Goal: Check status: Check status

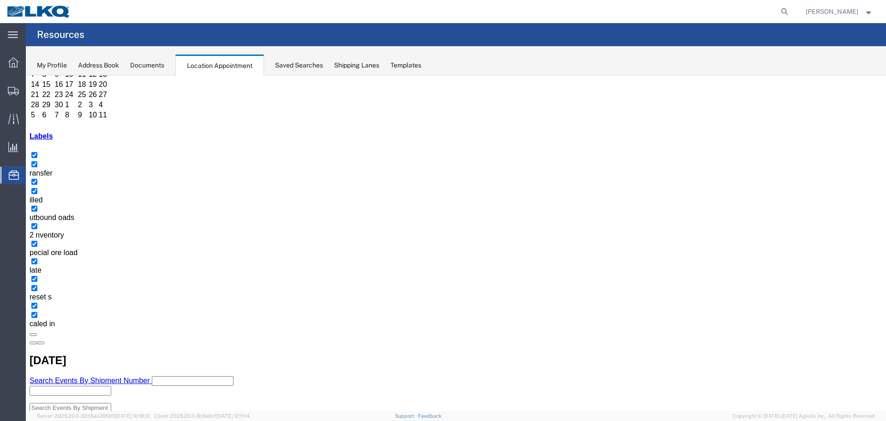
scroll to position [103, 0]
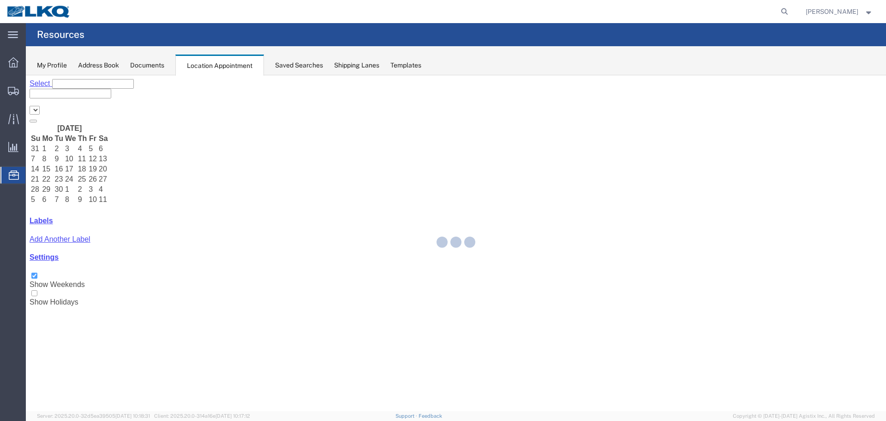
select select "28018"
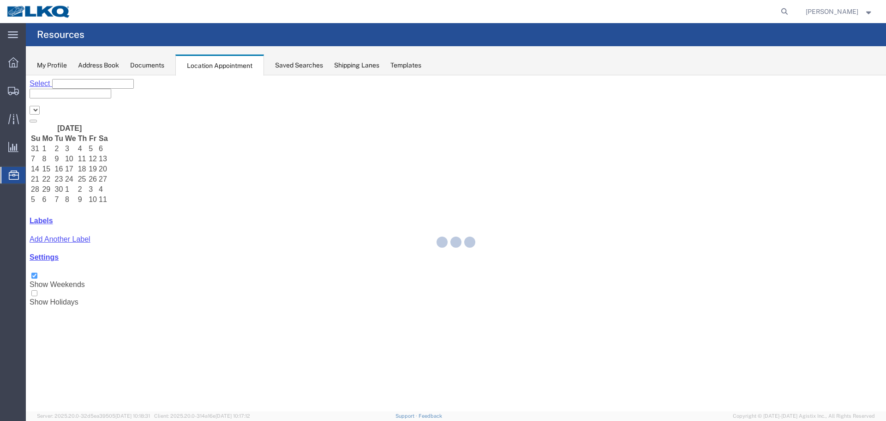
select select "28018"
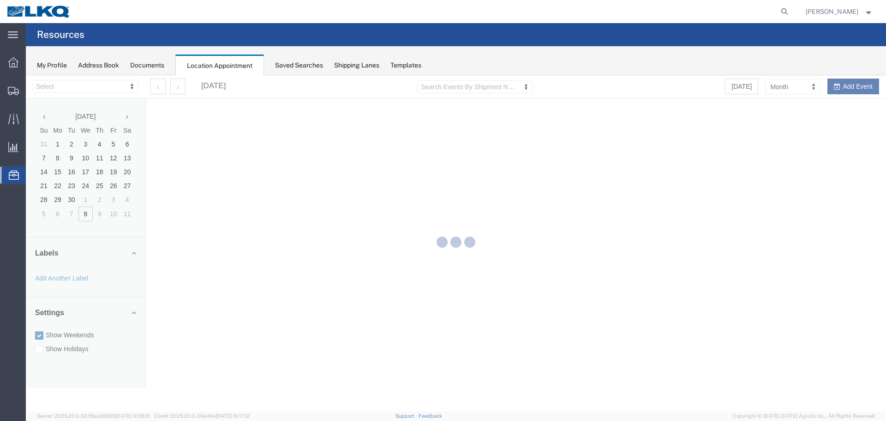
select select "28018"
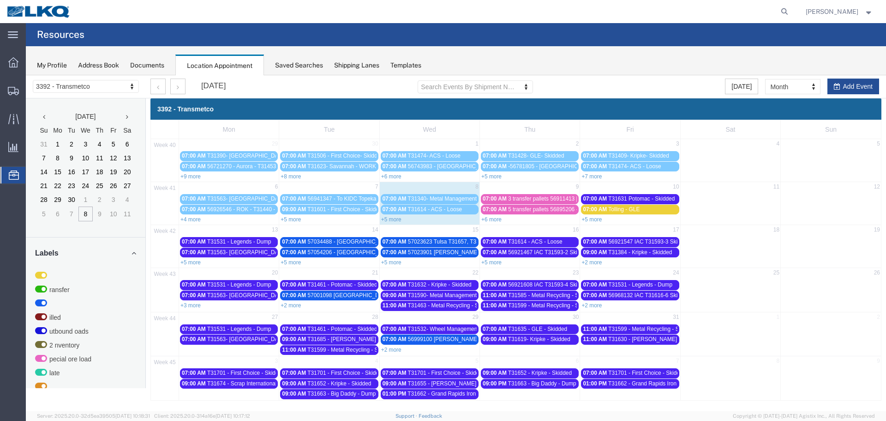
click at [403, 219] on div "+5 more" at bounding box center [430, 218] width 100 height 9
select select "1"
select select
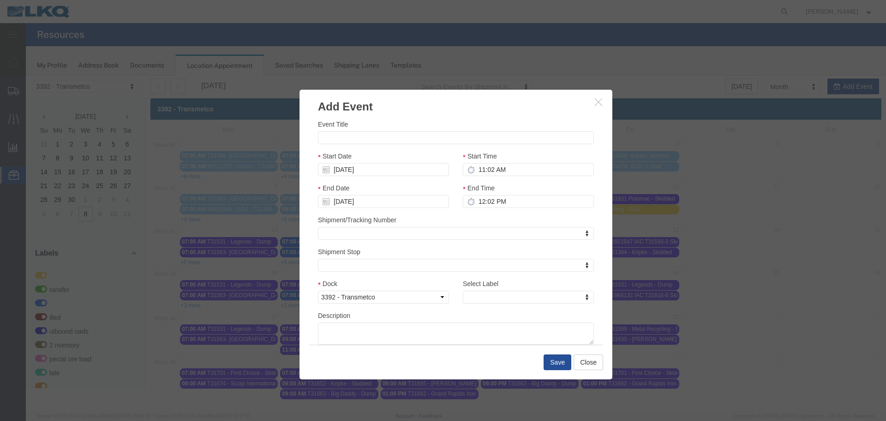
click at [601, 101] on icon "button" at bounding box center [598, 102] width 7 height 8
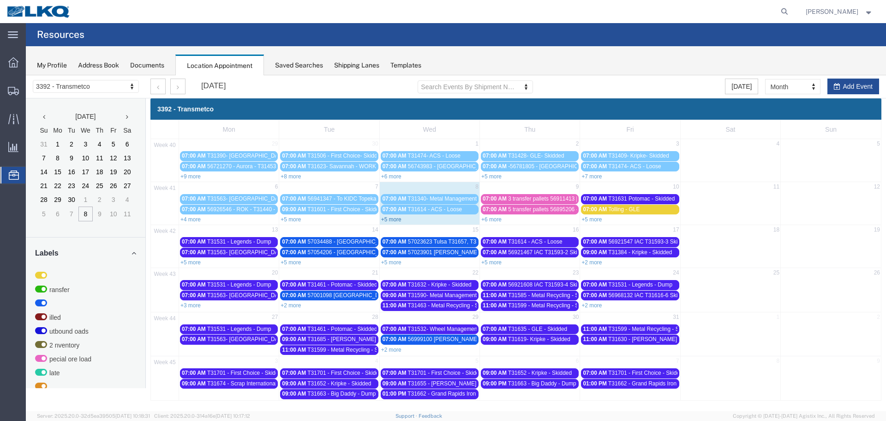
click at [398, 217] on link "+5 more" at bounding box center [391, 219] width 20 height 6
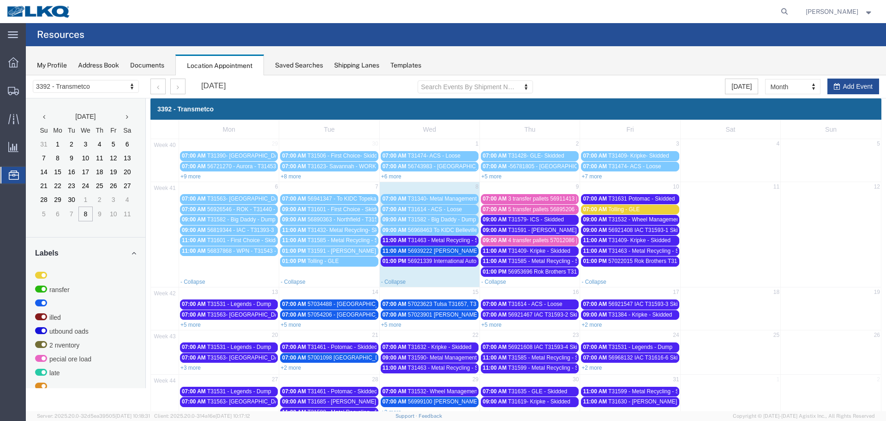
click at [652, 221] on span "T31532 - Wheel Management - Skidded" at bounding box center [656, 219] width 97 height 6
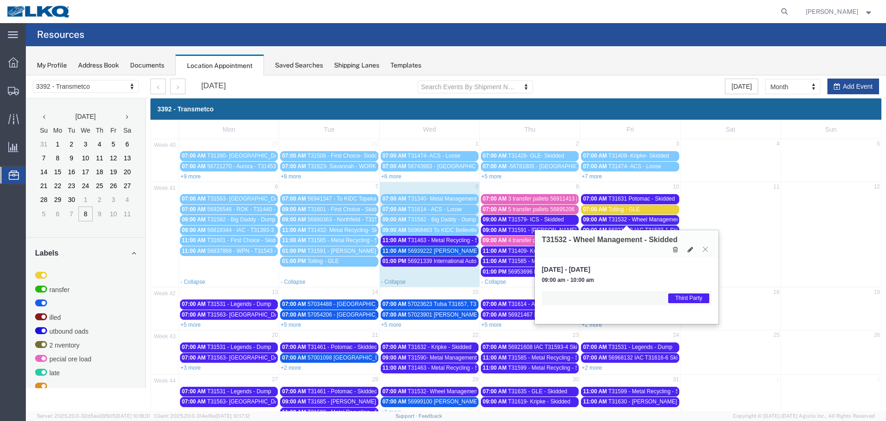
click at [702, 246] on button at bounding box center [705, 249] width 12 height 9
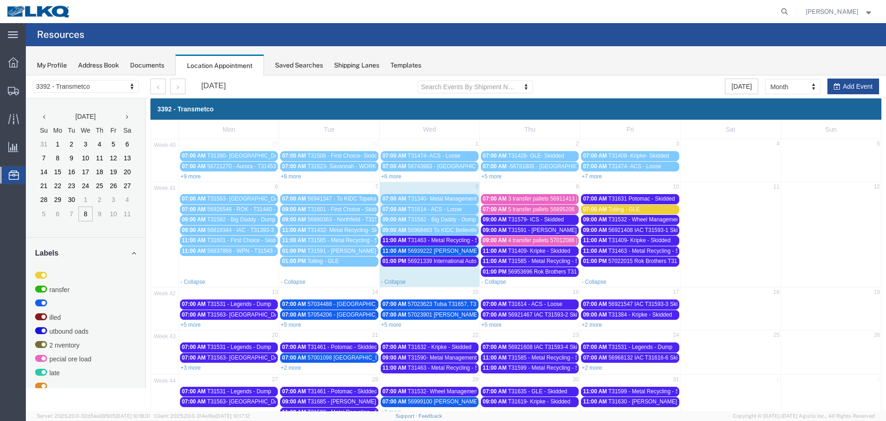
click at [649, 228] on span "56921408 IAC T31593-1 Skidded" at bounding box center [648, 230] width 81 height 6
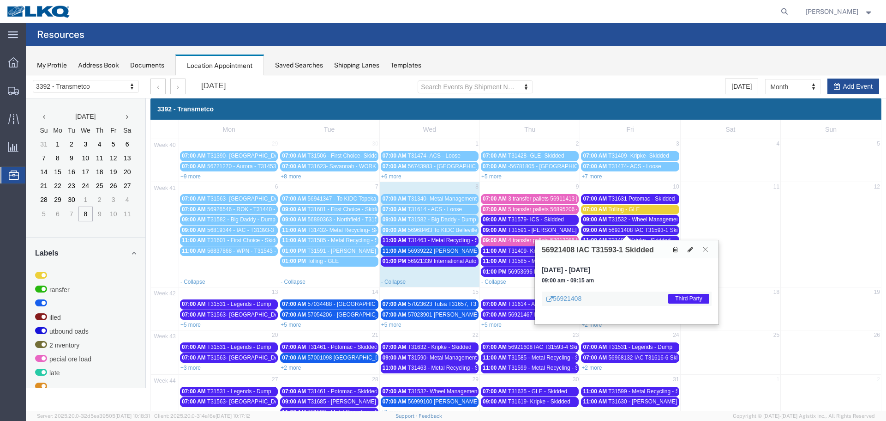
drag, startPoint x: 704, startPoint y: 251, endPoint x: 680, endPoint y: 250, distance: 24.0
click at [704, 250] on icon at bounding box center [705, 249] width 5 height 6
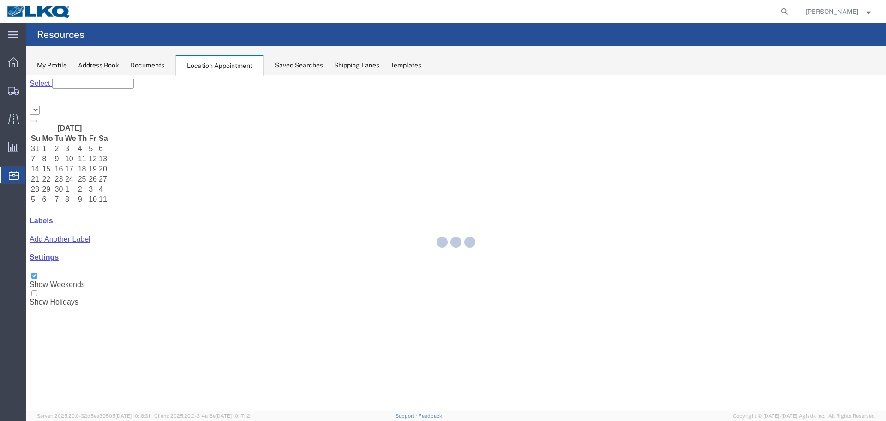
select select "28018"
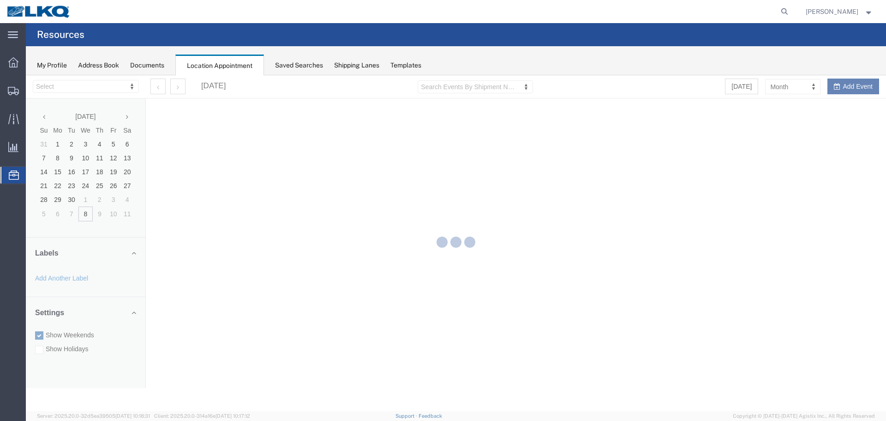
select select "28018"
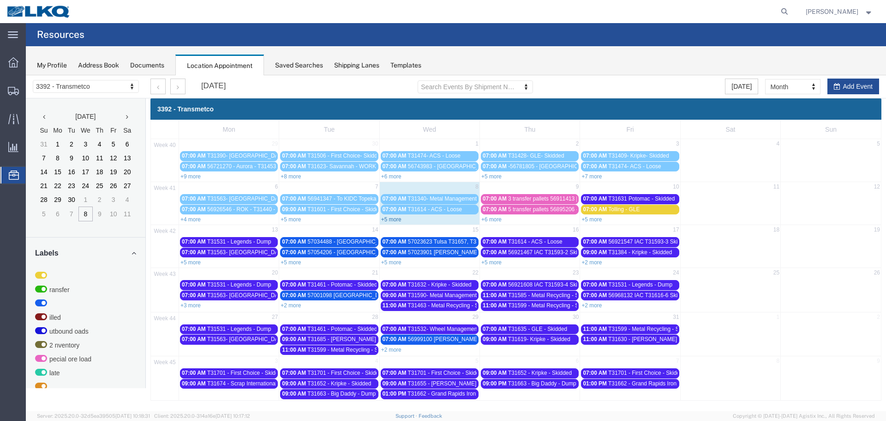
click at [391, 219] on link "+5 more" at bounding box center [391, 219] width 20 height 6
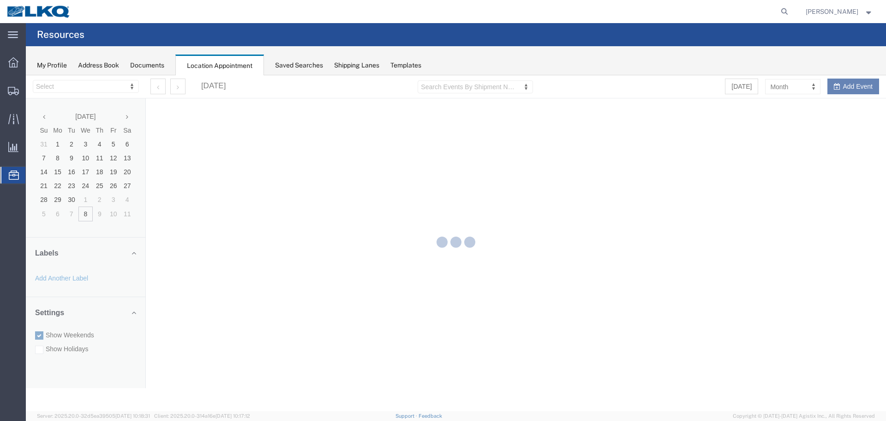
select select "28018"
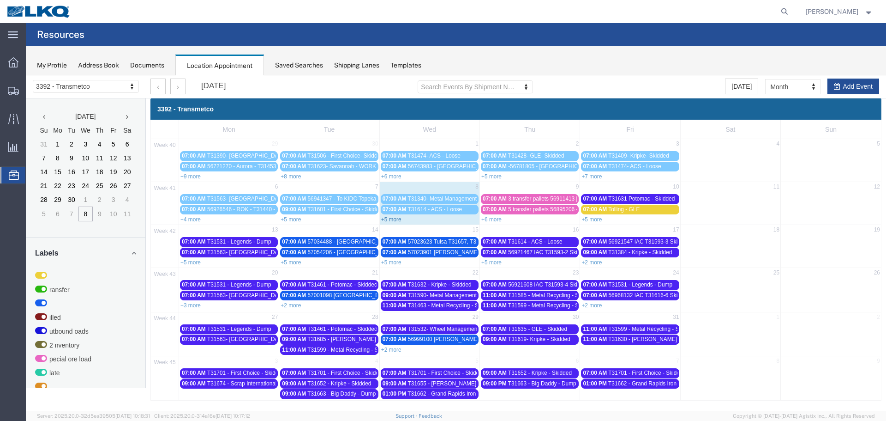
click at [391, 219] on link "+5 more" at bounding box center [391, 219] width 20 height 6
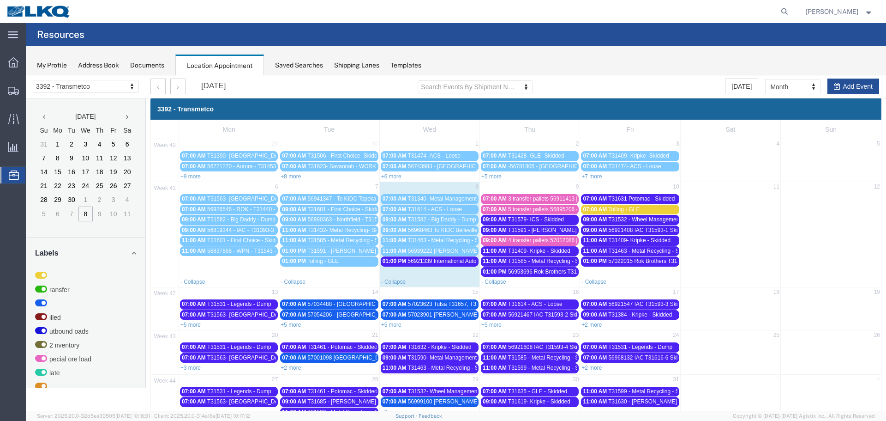
drag, startPoint x: 290, startPoint y: 324, endPoint x: 284, endPoint y: 326, distance: 6.6
click at [289, 324] on link "+5 more" at bounding box center [291, 324] width 20 height 6
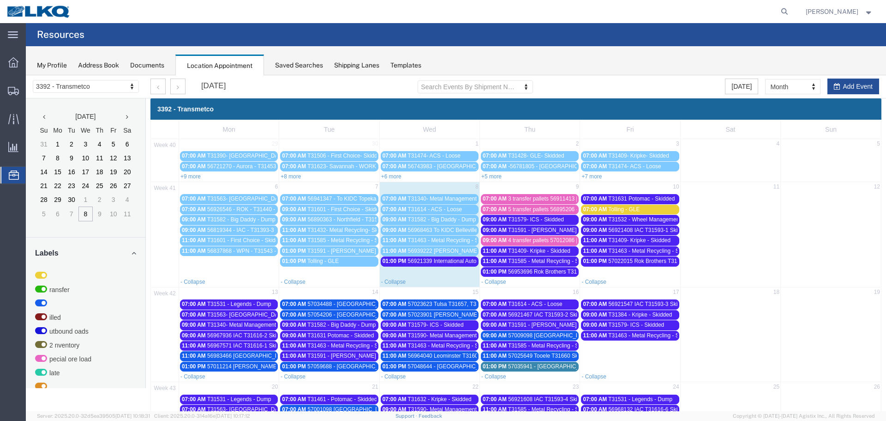
click at [412, 301] on span "57023623 Tulsa T31657, T31658, T31659 Skidded" at bounding box center [470, 304] width 124 height 6
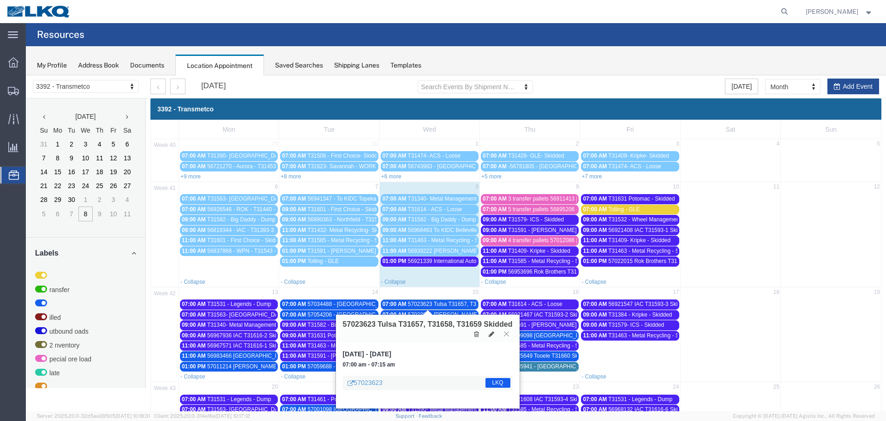
click at [505, 333] on icon at bounding box center [506, 334] width 5 height 6
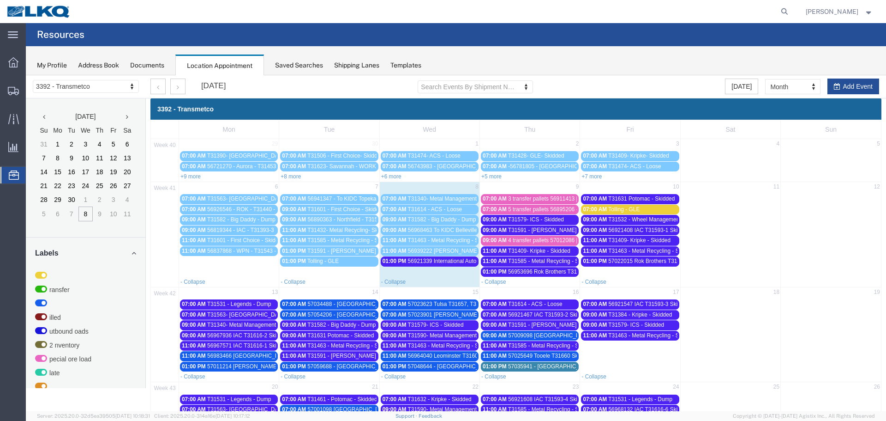
click at [416, 303] on span "57023623 Tulsa T31657, T31658, T31659 Skidded" at bounding box center [470, 304] width 124 height 6
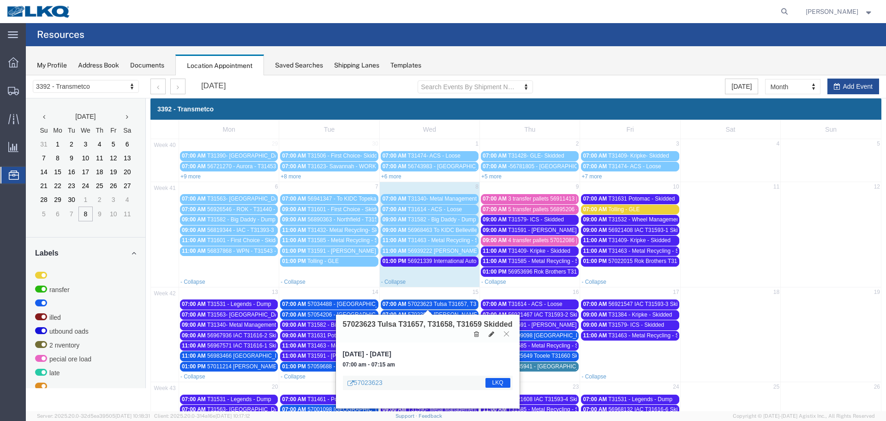
click at [505, 333] on icon at bounding box center [506, 334] width 5 height 6
